Goal: Task Accomplishment & Management: Manage account settings

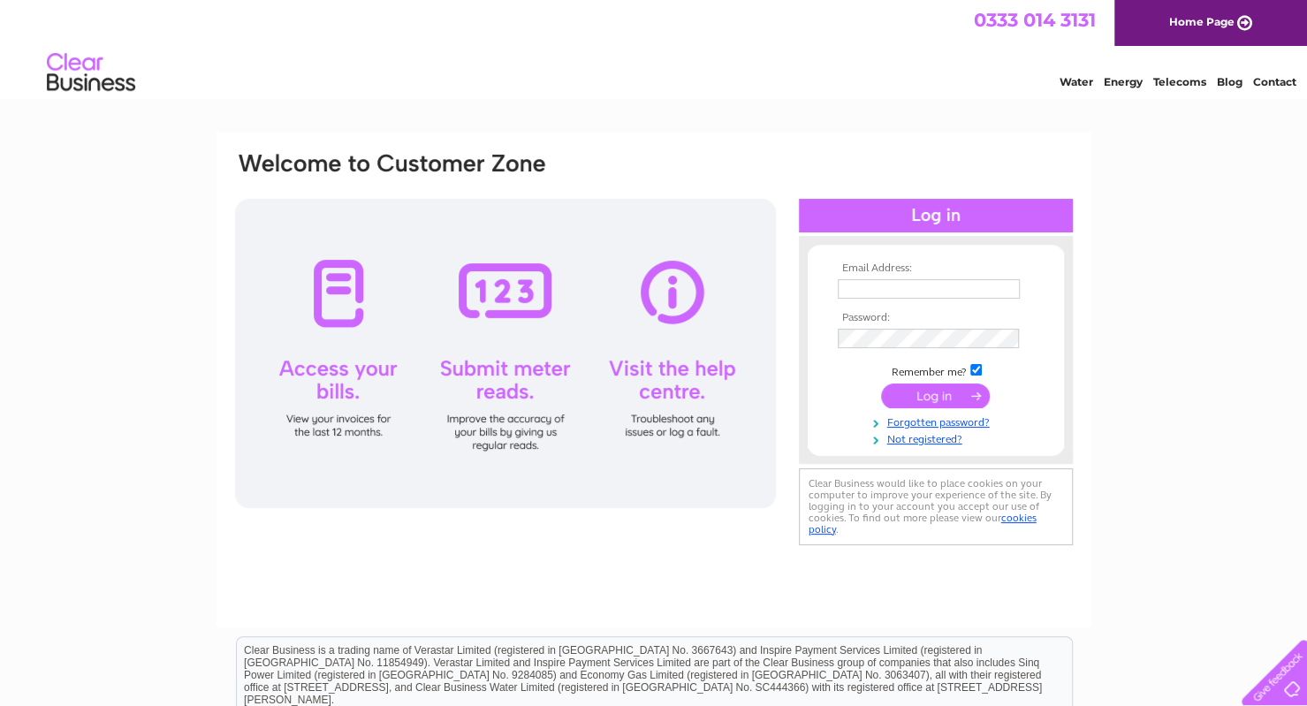
type input "[EMAIL_ADDRESS][DOMAIN_NAME]"
click at [935, 396] on input "submit" at bounding box center [935, 396] width 109 height 25
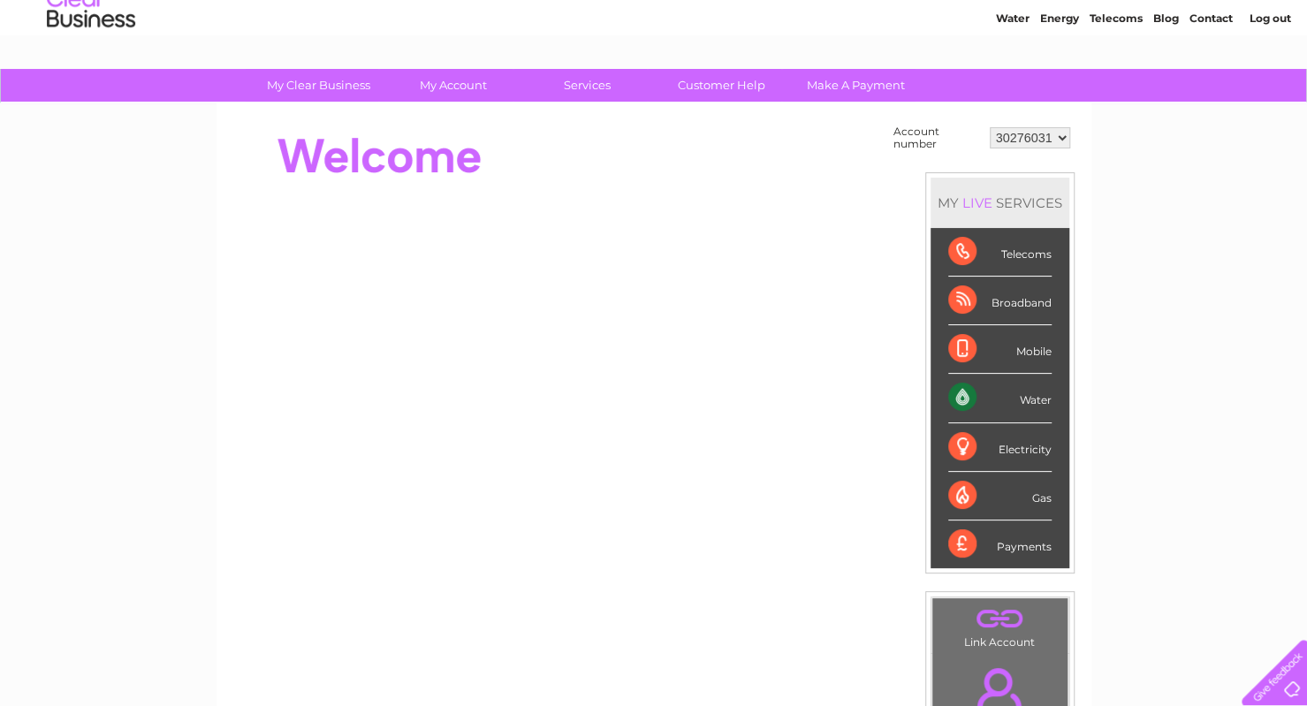
scroll to position [88, 0]
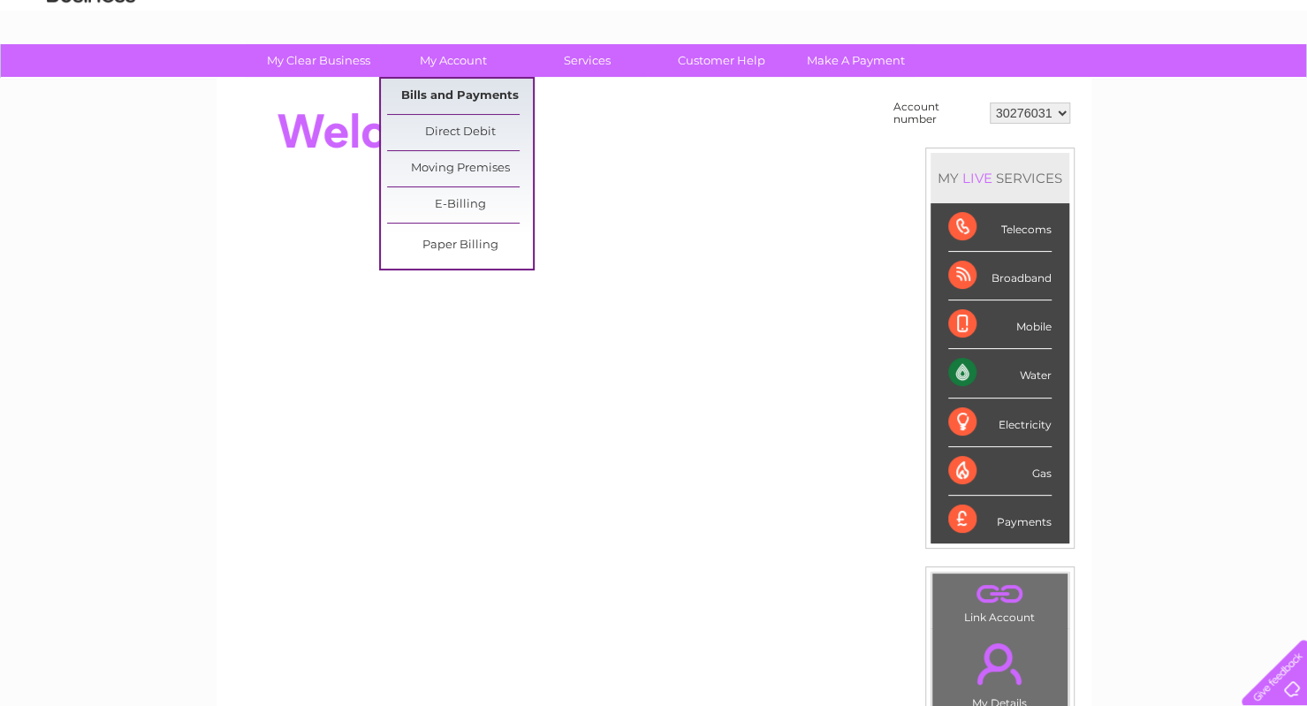
click at [468, 103] on link "Bills and Payments" at bounding box center [460, 96] width 146 height 35
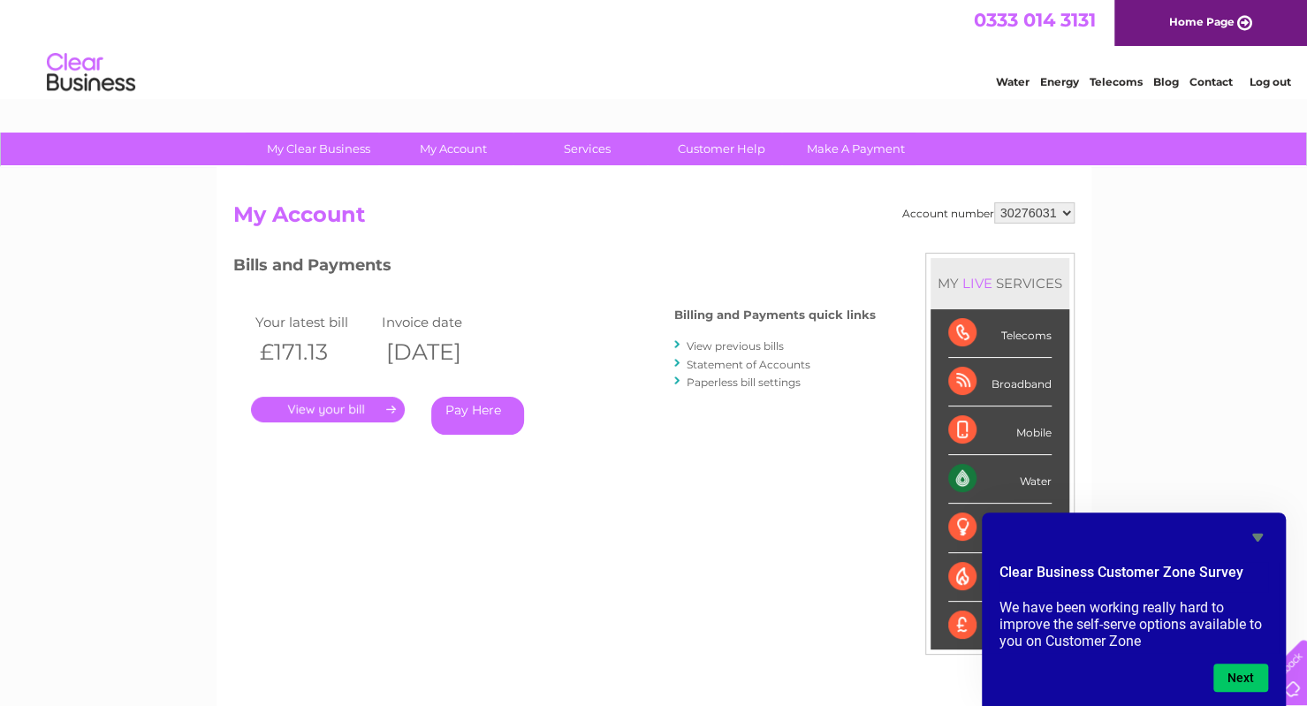
click at [729, 367] on link "Statement of Accounts" at bounding box center [749, 364] width 124 height 13
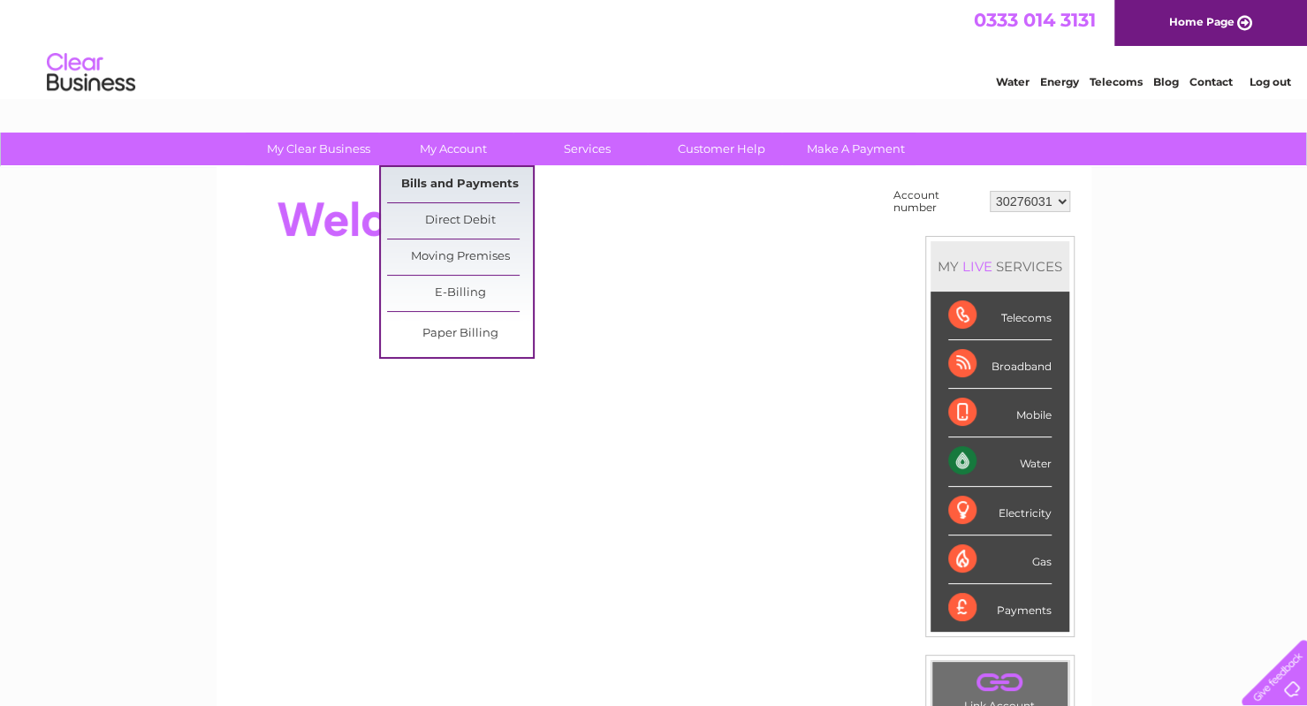
click at [448, 178] on link "Bills and Payments" at bounding box center [460, 184] width 146 height 35
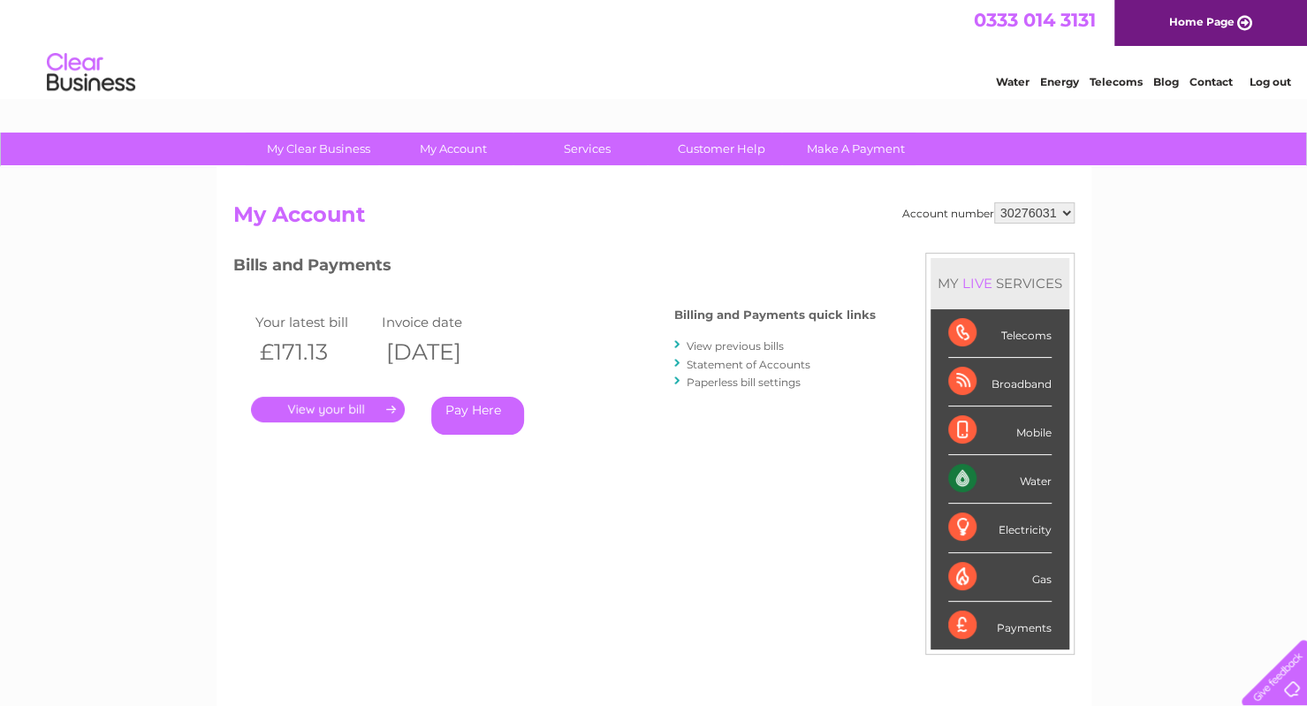
click at [475, 415] on link "Pay Here" at bounding box center [477, 416] width 93 height 38
